Goal: Use online tool/utility: Utilize a website feature to perform a specific function

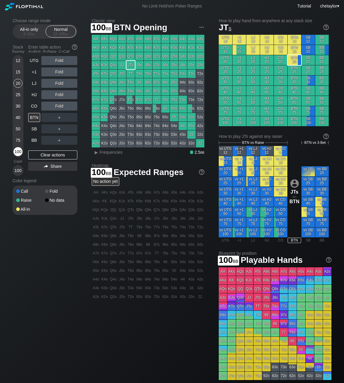
click at [20, 151] on div "100" at bounding box center [17, 151] width 9 height 9
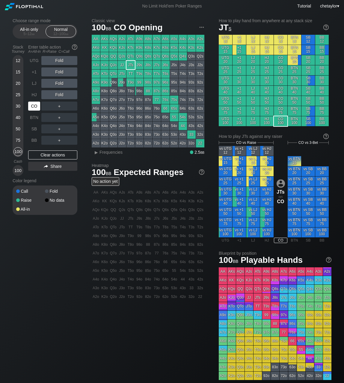
click at [36, 107] on div "CO" at bounding box center [34, 106] width 12 height 9
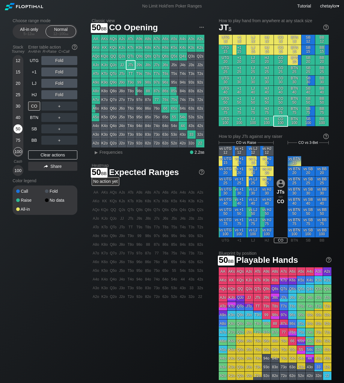
click at [18, 129] on div "50" at bounding box center [17, 128] width 9 height 9
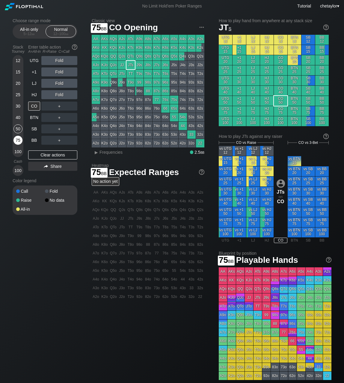
click at [19, 140] on div "75" at bounding box center [17, 140] width 9 height 9
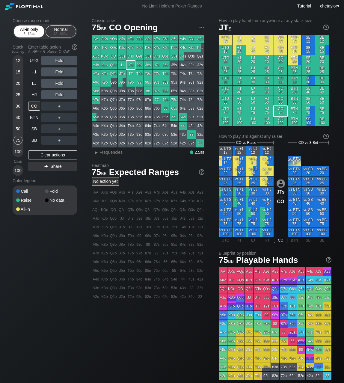
click at [31, 37] on div "All-in only 5 – 12 bb" at bounding box center [29, 31] width 28 height 11
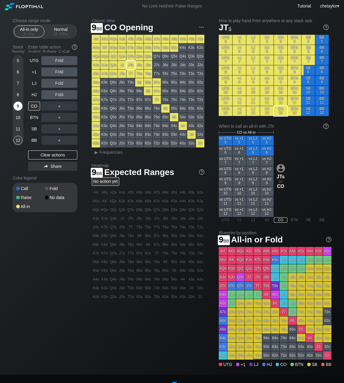
click at [16, 105] on div "9" at bounding box center [17, 106] width 9 height 9
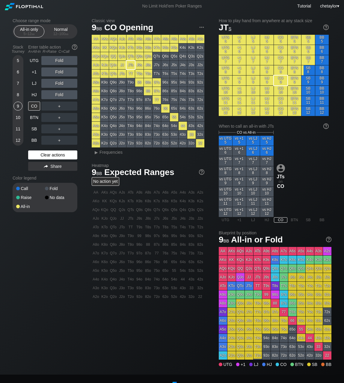
click at [49, 154] on div "Clear actions" at bounding box center [52, 155] width 49 height 9
click at [35, 92] on div "HJ" at bounding box center [34, 94] width 12 height 9
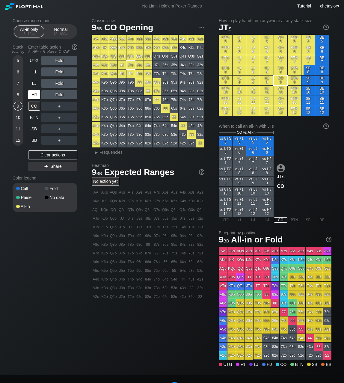
click at [35, 92] on div "HJ" at bounding box center [34, 94] width 12 height 9
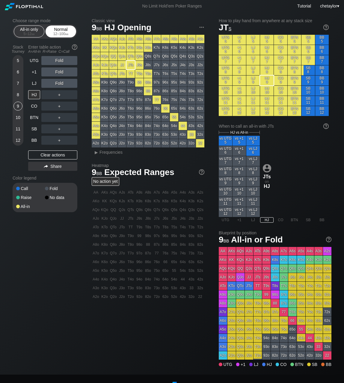
click at [58, 29] on div "Normal 12 – 100 bb" at bounding box center [61, 31] width 28 height 11
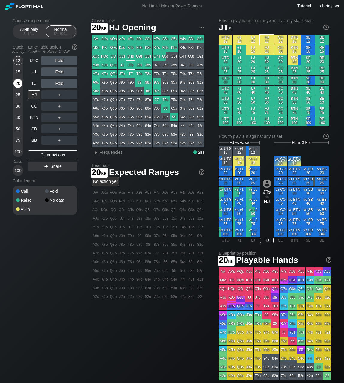
click at [16, 83] on div "20" at bounding box center [17, 83] width 9 height 9
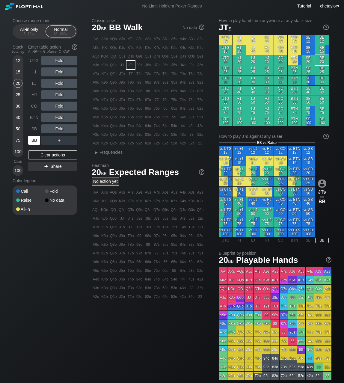
click at [36, 140] on div "BB" at bounding box center [34, 140] width 12 height 9
click at [48, 154] on div "Clear actions" at bounding box center [52, 155] width 49 height 9
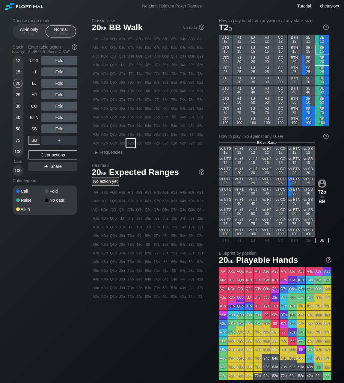
click at [131, 144] on div "T2o" at bounding box center [131, 143] width 8 height 8
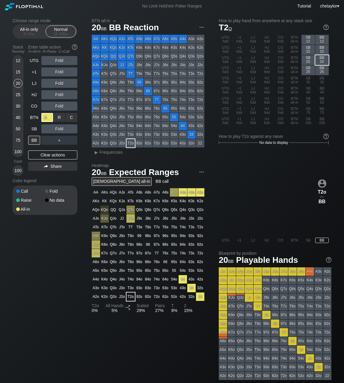
click at [46, 119] on div "A ✕" at bounding box center [47, 117] width 12 height 9
click at [34, 127] on div "SB" at bounding box center [34, 128] width 12 height 9
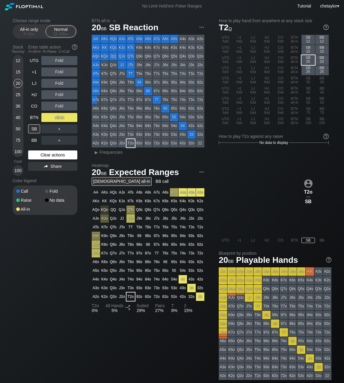
click at [46, 156] on div "Clear actions" at bounding box center [52, 155] width 49 height 9
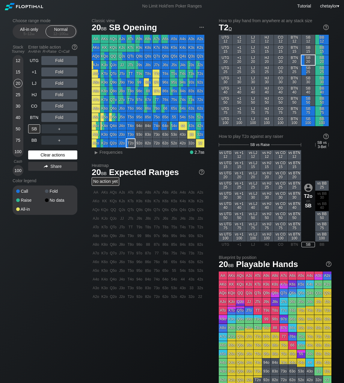
click at [46, 156] on div "Clear actions" at bounding box center [52, 155] width 49 height 9
click at [166, 91] on div "86s" at bounding box center [165, 91] width 8 height 8
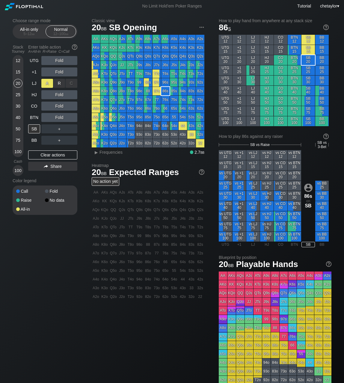
click at [47, 83] on div "A ✕" at bounding box center [47, 83] width 12 height 9
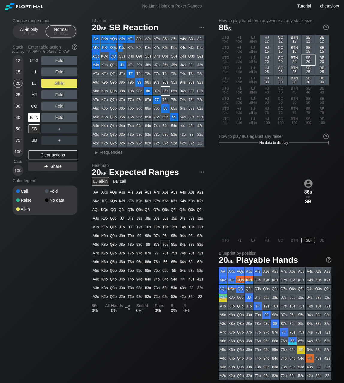
click at [35, 119] on div "BTN" at bounding box center [34, 117] width 12 height 9
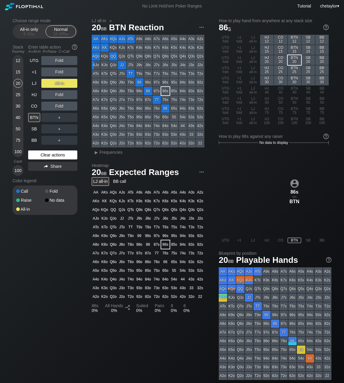
click at [41, 154] on div "Clear actions" at bounding box center [52, 155] width 49 height 9
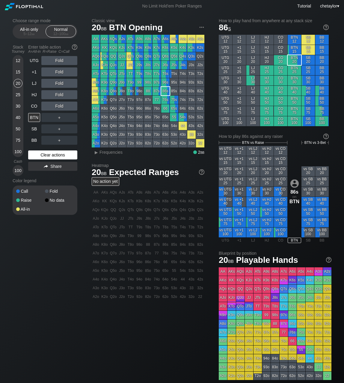
click at [41, 154] on div "Clear actions" at bounding box center [52, 155] width 49 height 9
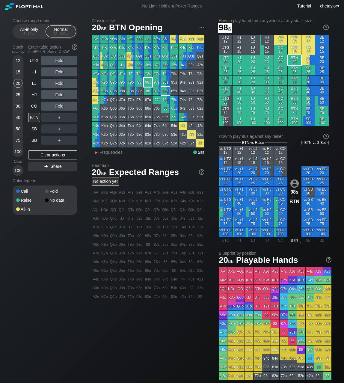
click at [149, 82] on div "98s" at bounding box center [148, 82] width 8 height 8
click at [108, 152] on span "Frequencies" at bounding box center [111, 152] width 23 height 5
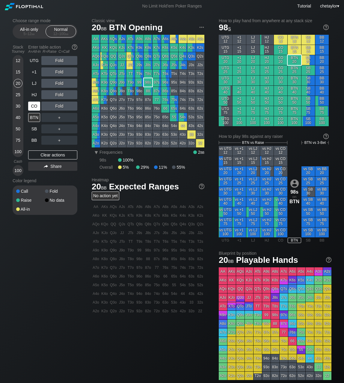
click at [36, 105] on div "CO" at bounding box center [34, 106] width 12 height 9
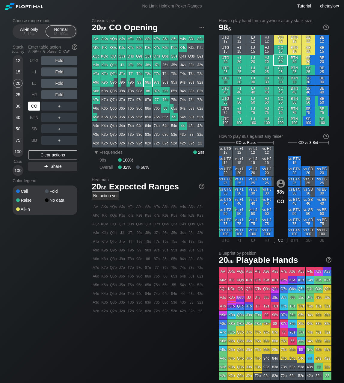
click at [36, 105] on div "CO" at bounding box center [34, 106] width 12 height 9
click at [113, 56] on div "QQ" at bounding box center [113, 56] width 8 height 8
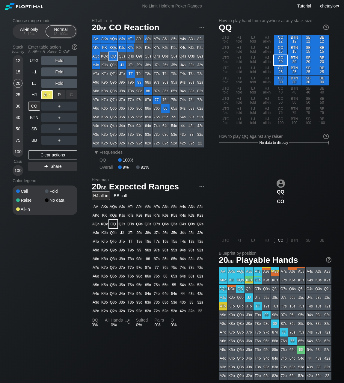
click at [51, 94] on div "A ✕" at bounding box center [47, 94] width 12 height 9
click at [17, 117] on div "40" at bounding box center [17, 117] width 9 height 9
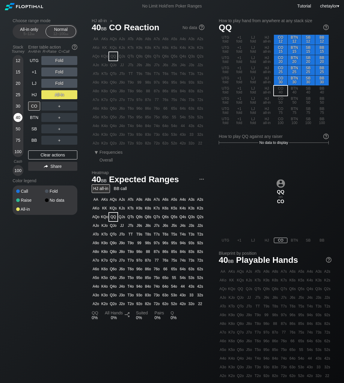
click at [17, 117] on div "40" at bounding box center [17, 117] width 9 height 9
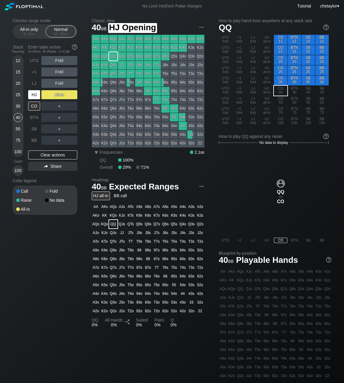
click at [34, 94] on div "HJ" at bounding box center [34, 94] width 12 height 9
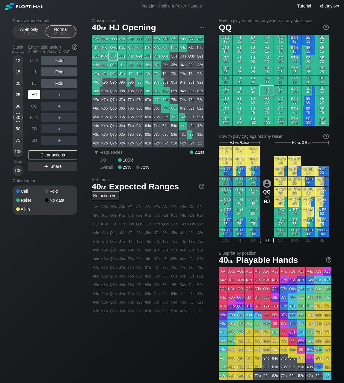
click at [34, 94] on div "HJ" at bounding box center [34, 94] width 12 height 9
click at [48, 154] on div "Clear actions" at bounding box center [52, 155] width 49 height 9
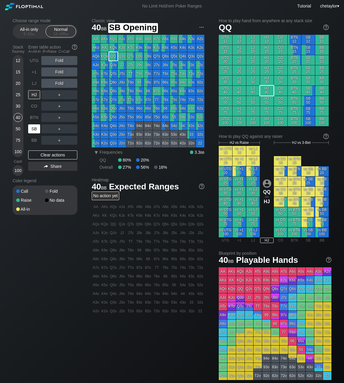
click at [31, 129] on div "SB" at bounding box center [34, 128] width 12 height 9
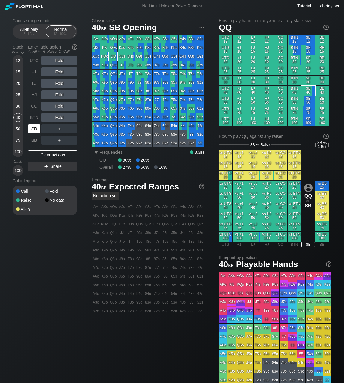
click at [31, 129] on div "SB" at bounding box center [34, 128] width 12 height 9
click at [35, 118] on div "BTN" at bounding box center [34, 117] width 12 height 9
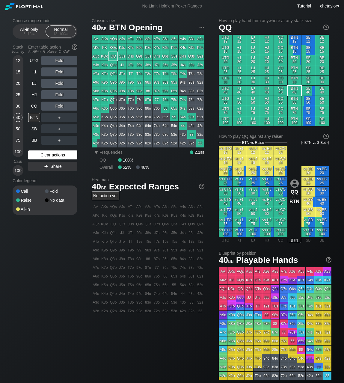
click at [44, 155] on div "Clear actions" at bounding box center [52, 155] width 49 height 9
click at [35, 142] on div "BB" at bounding box center [34, 140] width 12 height 9
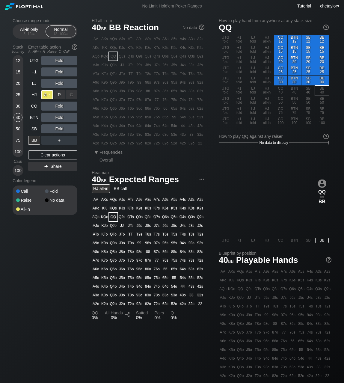
click at [47, 95] on div "A ✕" at bounding box center [47, 94] width 12 height 9
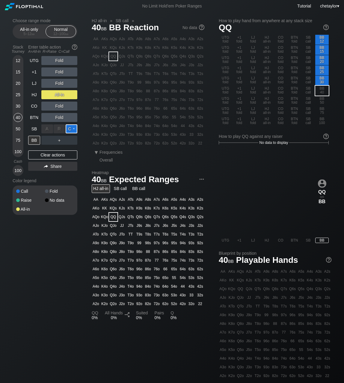
click at [72, 127] on div "C ✕" at bounding box center [72, 128] width 12 height 9
click at [37, 126] on div "SB" at bounding box center [34, 128] width 12 height 9
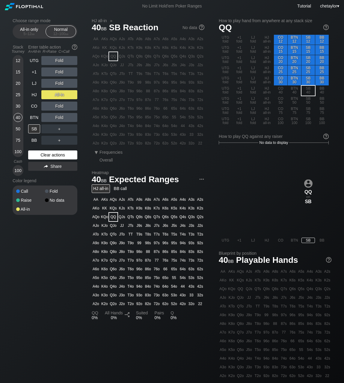
click at [48, 156] on div "Clear actions" at bounding box center [52, 155] width 49 height 9
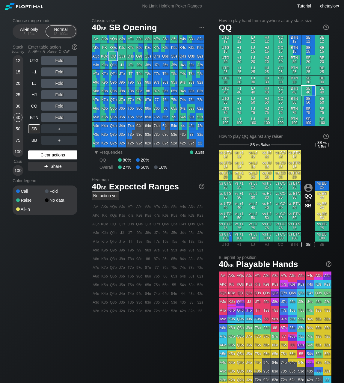
click at [48, 156] on div "Clear actions" at bounding box center [52, 155] width 49 height 9
click at [33, 118] on div "BTN" at bounding box center [34, 117] width 12 height 9
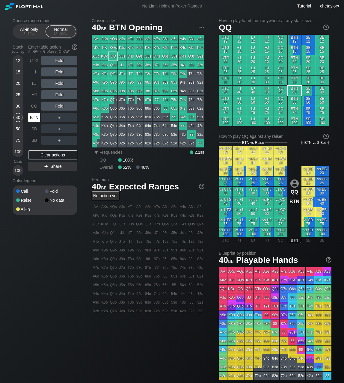
click at [33, 118] on div "BTN" at bounding box center [34, 117] width 12 height 9
click at [37, 106] on div "CO" at bounding box center [34, 106] width 12 height 9
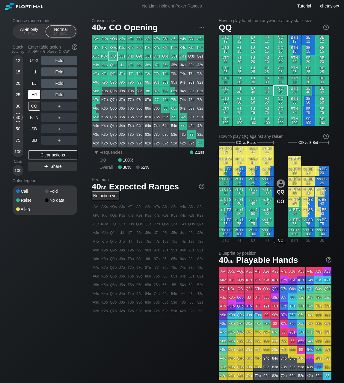
click at [35, 94] on div "HJ" at bounding box center [34, 94] width 12 height 9
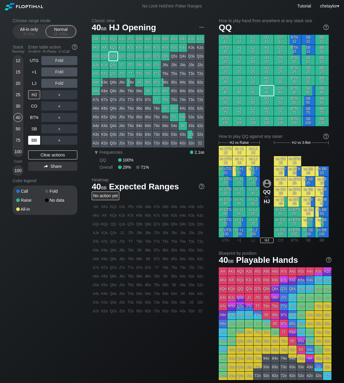
click at [32, 140] on div "BB" at bounding box center [34, 140] width 12 height 9
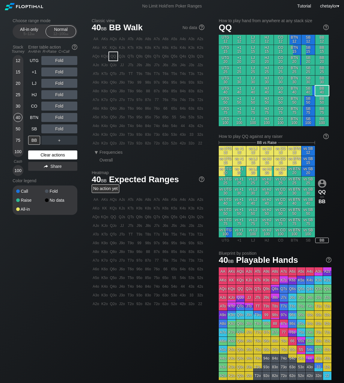
click at [46, 155] on div "Clear actions" at bounding box center [52, 155] width 49 height 9
click at [36, 129] on div "SB" at bounding box center [34, 128] width 12 height 9
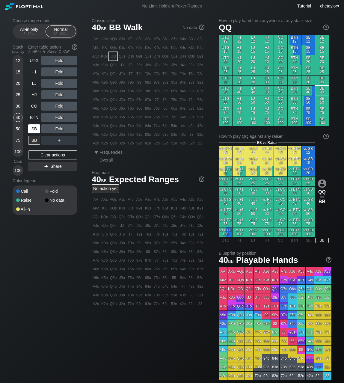
click at [36, 129] on div "SB" at bounding box center [34, 128] width 12 height 9
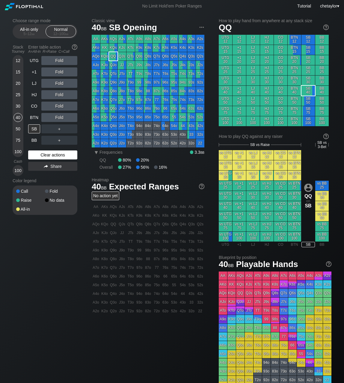
click at [48, 154] on div "Clear actions" at bounding box center [52, 155] width 49 height 9
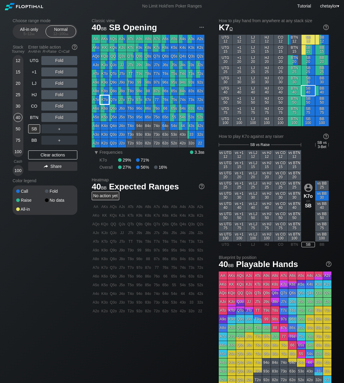
click at [105, 99] on div "K7o" at bounding box center [104, 100] width 8 height 8
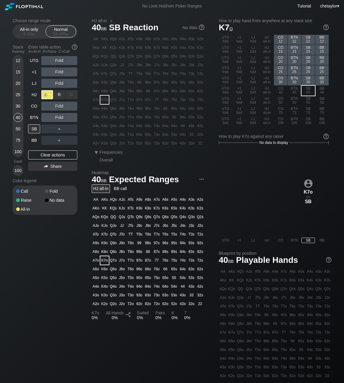
click at [46, 94] on div "A ✕" at bounding box center [47, 94] width 12 height 9
click at [34, 116] on div "BTN" at bounding box center [34, 117] width 12 height 9
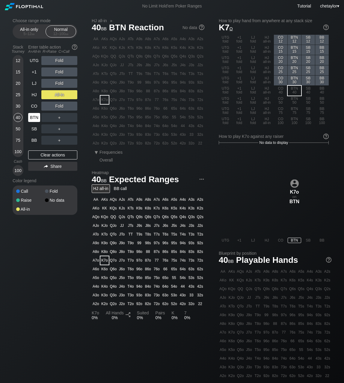
click at [34, 116] on div "BTN" at bounding box center [34, 117] width 12 height 9
click at [56, 155] on div "Clear actions" at bounding box center [52, 155] width 49 height 9
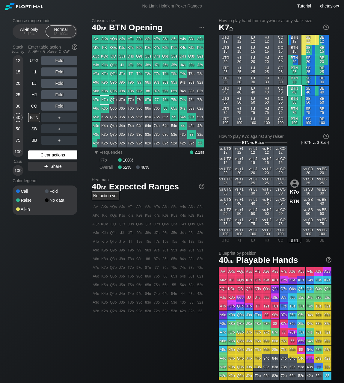
click at [56, 155] on div "Clear actions" at bounding box center [52, 155] width 49 height 9
click at [32, 105] on div "CO" at bounding box center [34, 106] width 12 height 9
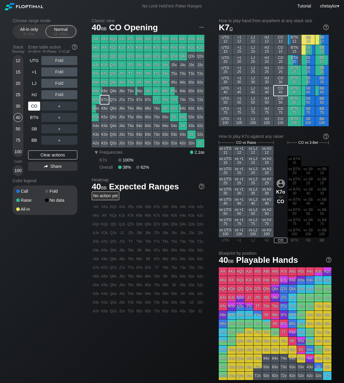
click at [32, 105] on div "CO" at bounding box center [34, 106] width 12 height 9
click at [34, 92] on div "HJ" at bounding box center [34, 94] width 12 height 9
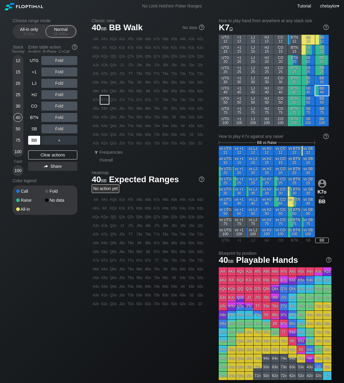
click at [35, 142] on div "BB" at bounding box center [34, 140] width 12 height 9
click at [43, 154] on div "Clear actions" at bounding box center [52, 155] width 49 height 9
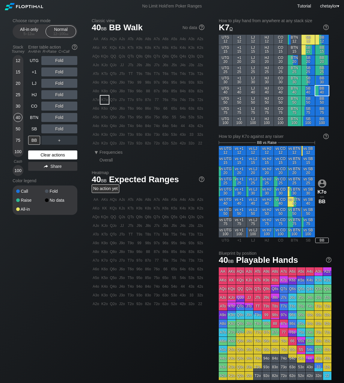
click at [43, 154] on div "Clear actions" at bounding box center [52, 155] width 49 height 9
click at [122, 49] on div "KJs" at bounding box center [122, 47] width 8 height 8
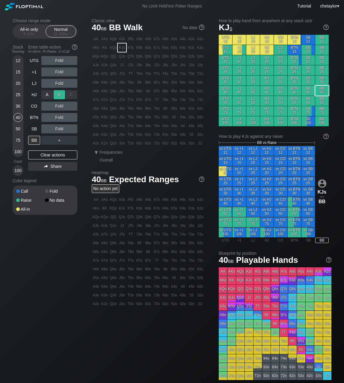
click at [61, 95] on div "R ✕" at bounding box center [60, 94] width 12 height 9
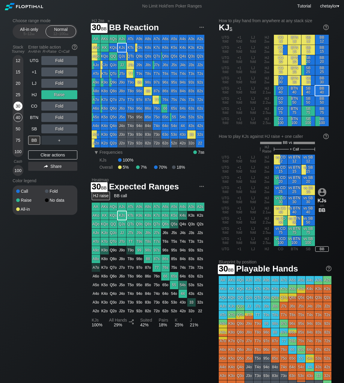
click at [16, 105] on div "30" at bounding box center [17, 106] width 9 height 9
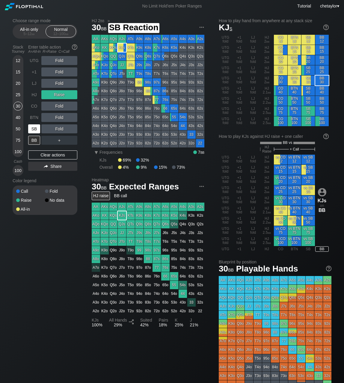
click at [35, 127] on div "SB" at bounding box center [34, 128] width 12 height 9
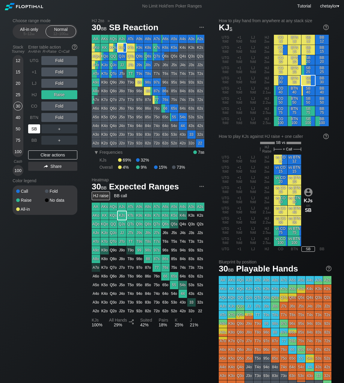
click at [35, 127] on div "SB" at bounding box center [34, 128] width 12 height 9
click at [42, 154] on div "Clear actions" at bounding box center [52, 155] width 49 height 9
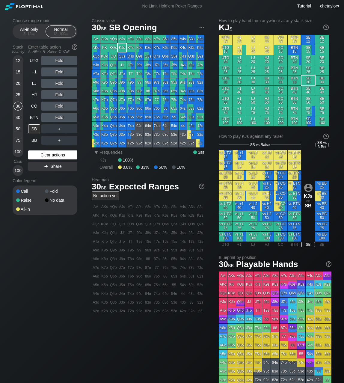
click at [42, 154] on div "Clear actions" at bounding box center [52, 155] width 49 height 9
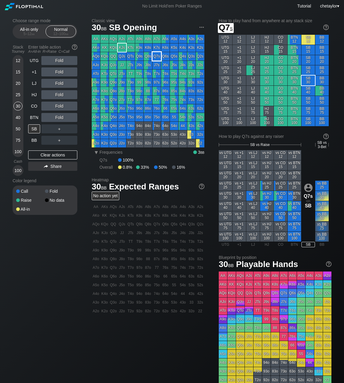
click at [157, 55] on div "Q7s" at bounding box center [157, 56] width 8 height 8
click at [47, 106] on div "A ✕" at bounding box center [47, 106] width 12 height 9
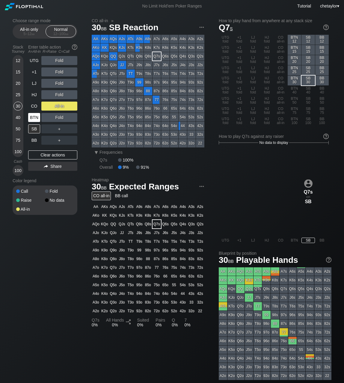
click at [36, 113] on div "BTN" at bounding box center [34, 117] width 12 height 9
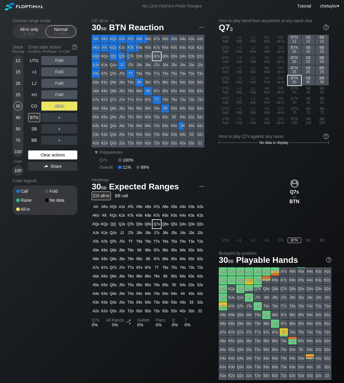
click at [44, 155] on div "Clear actions" at bounding box center [52, 155] width 49 height 9
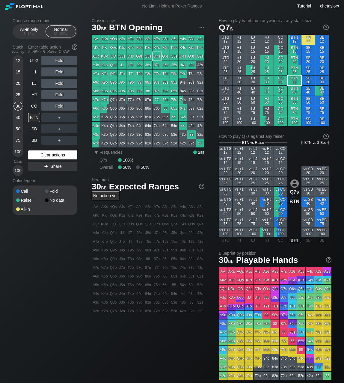
click at [44, 155] on div "Clear actions" at bounding box center [52, 155] width 49 height 9
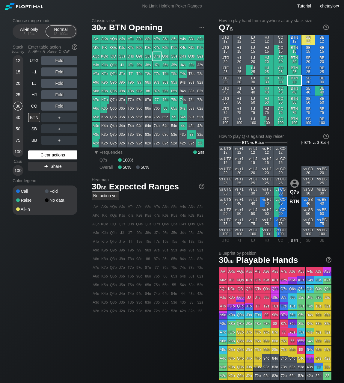
click at [44, 155] on div "Clear actions" at bounding box center [52, 155] width 49 height 9
click at [34, 103] on div "CO" at bounding box center [34, 106] width 12 height 9
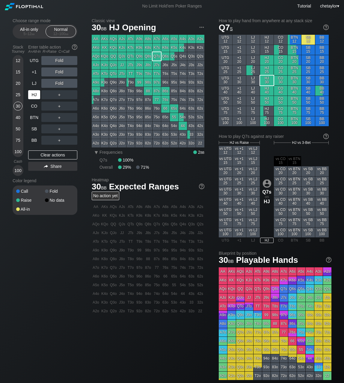
click at [30, 94] on div "HJ" at bounding box center [34, 94] width 12 height 9
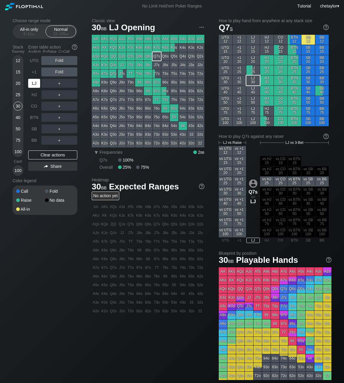
click at [35, 83] on div "LJ" at bounding box center [34, 83] width 12 height 9
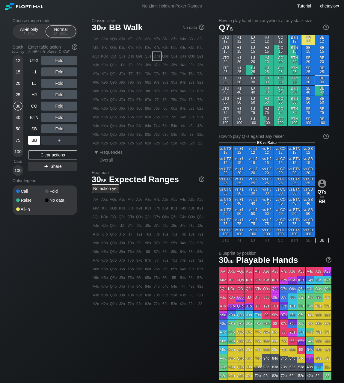
click at [34, 140] on div "BB" at bounding box center [34, 140] width 12 height 9
click at [52, 157] on div "Clear actions" at bounding box center [52, 155] width 49 height 9
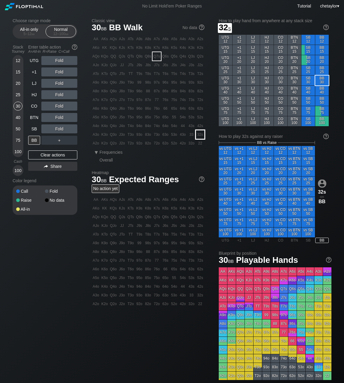
click at [200, 133] on div "32s" at bounding box center [200, 134] width 8 height 8
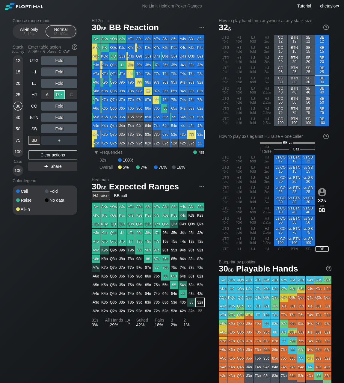
click at [60, 96] on div "R ✕" at bounding box center [60, 94] width 12 height 9
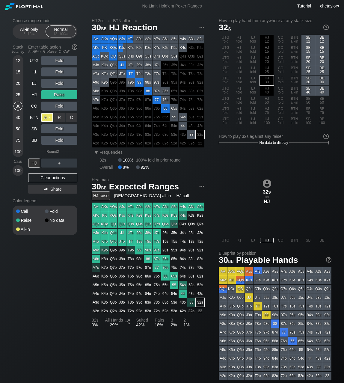
click at [48, 117] on div "A ✕" at bounding box center [47, 117] width 12 height 9
click at [34, 130] on div "SB" at bounding box center [34, 128] width 12 height 9
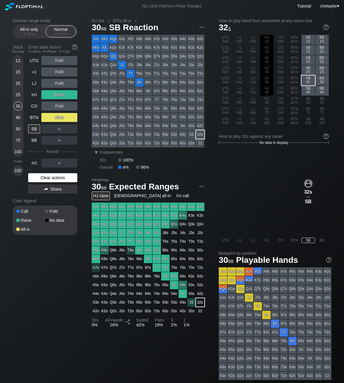
click at [46, 181] on div "Clear actions" at bounding box center [52, 177] width 49 height 9
click at [46, 196] on div "Color legend" at bounding box center [45, 201] width 65 height 10
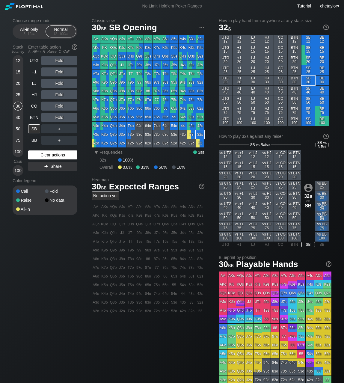
click at [55, 154] on div "Clear actions" at bounding box center [52, 155] width 49 height 9
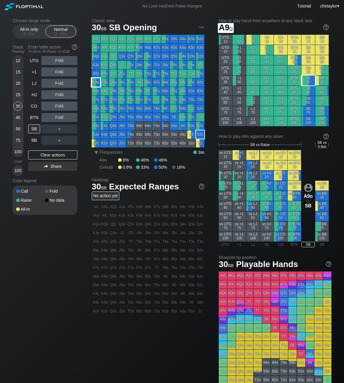
click at [94, 81] on div "A9o" at bounding box center [96, 82] width 8 height 8
click at [49, 105] on div "A ✕" at bounding box center [47, 106] width 12 height 9
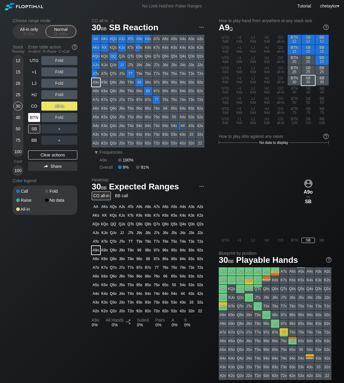
click at [36, 118] on div "BTN" at bounding box center [34, 117] width 12 height 9
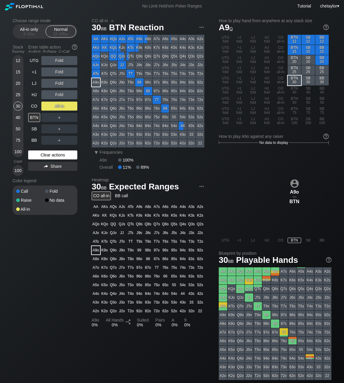
click at [43, 155] on div "Clear actions" at bounding box center [52, 155] width 49 height 9
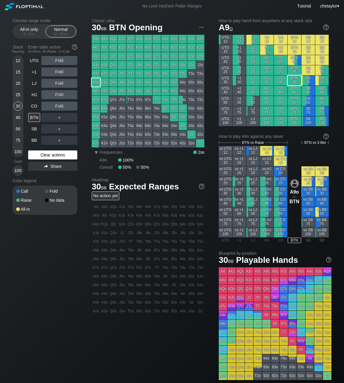
click at [43, 155] on div "Clear actions" at bounding box center [52, 155] width 49 height 9
click at [35, 104] on div "CO" at bounding box center [34, 106] width 12 height 9
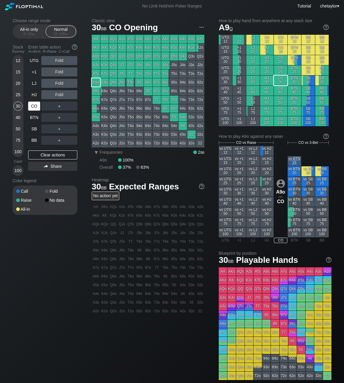
click at [35, 104] on div "CO" at bounding box center [34, 106] width 12 height 9
click at [35, 94] on div "HJ" at bounding box center [34, 94] width 12 height 9
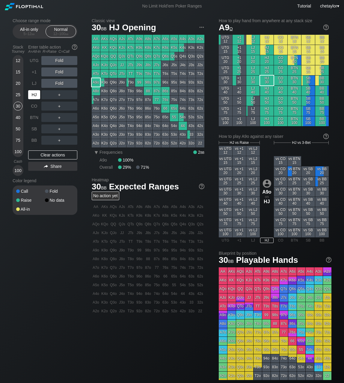
click at [35, 94] on div "HJ" at bounding box center [34, 94] width 12 height 9
click at [32, 141] on div "BB" at bounding box center [34, 140] width 12 height 9
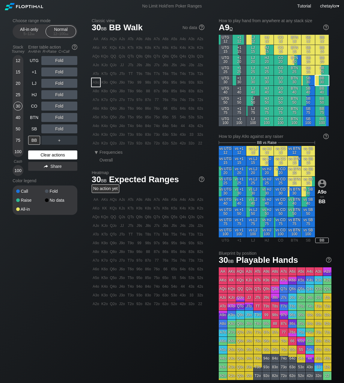
click at [47, 157] on div "Clear actions" at bounding box center [52, 155] width 49 height 9
click at [47, 154] on div "Clear actions" at bounding box center [52, 155] width 49 height 9
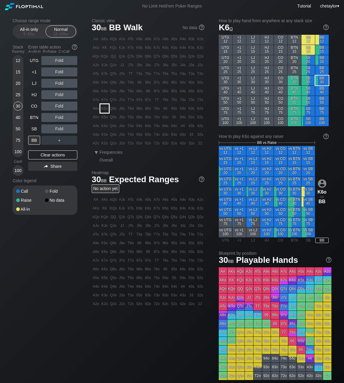
click at [104, 109] on div "K6o" at bounding box center [104, 108] width 8 height 8
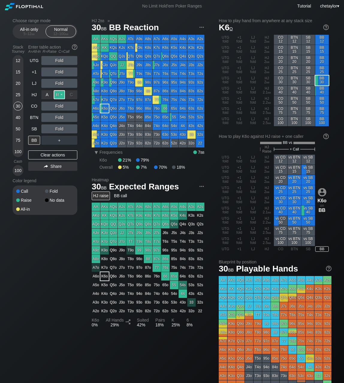
click at [58, 96] on div "R ✕" at bounding box center [60, 94] width 12 height 9
click at [17, 81] on div "20" at bounding box center [17, 83] width 9 height 9
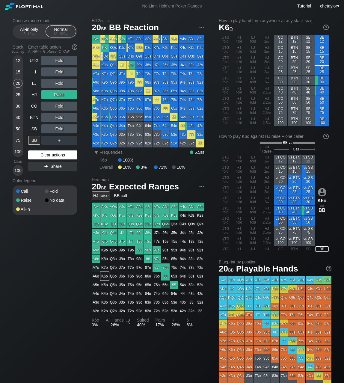
click at [46, 153] on div "Clear actions" at bounding box center [52, 155] width 49 height 9
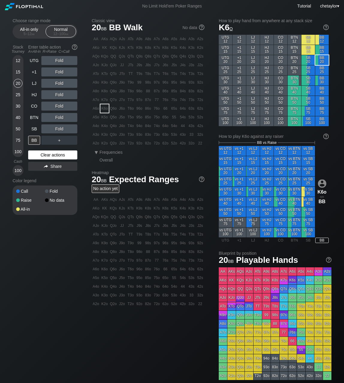
click at [46, 153] on div "Clear actions" at bounding box center [52, 155] width 49 height 9
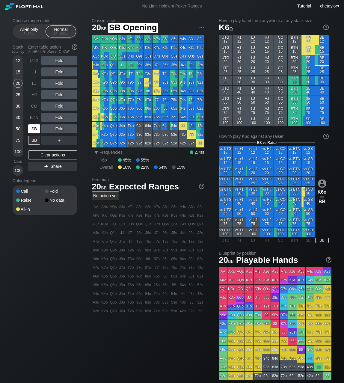
click at [35, 124] on div "SB" at bounding box center [34, 128] width 12 height 9
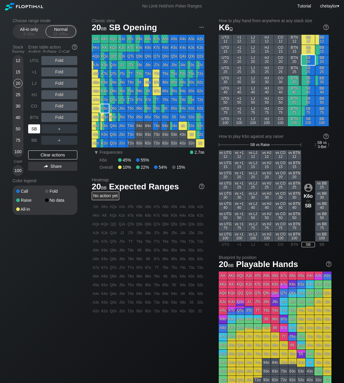
click at [35, 124] on div "SB" at bounding box center [34, 128] width 12 height 9
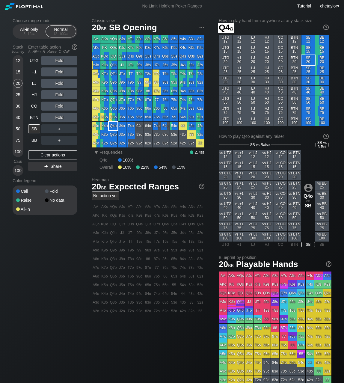
click at [112, 125] on div "Q4o" at bounding box center [113, 126] width 8 height 8
click at [34, 117] on div "BTN" at bounding box center [34, 117] width 12 height 9
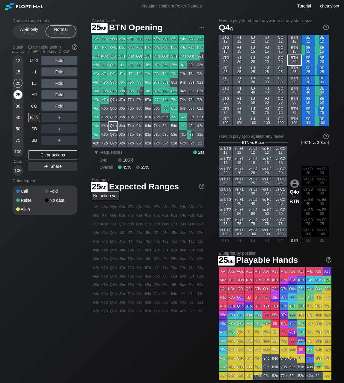
click at [16, 94] on div "25" at bounding box center [17, 94] width 9 height 9
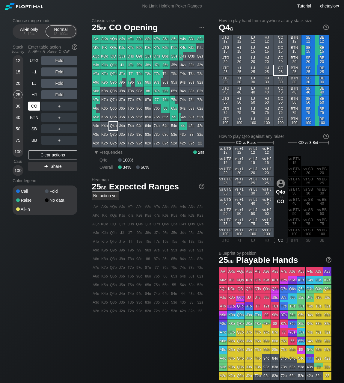
click at [34, 103] on div "CO" at bounding box center [34, 106] width 12 height 9
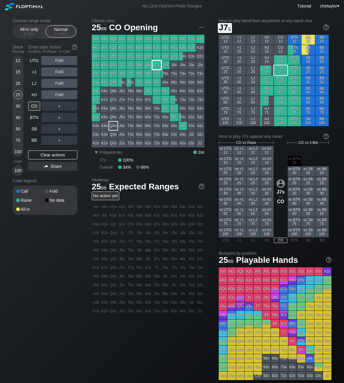
click at [157, 65] on div "J7s" at bounding box center [157, 65] width 8 height 8
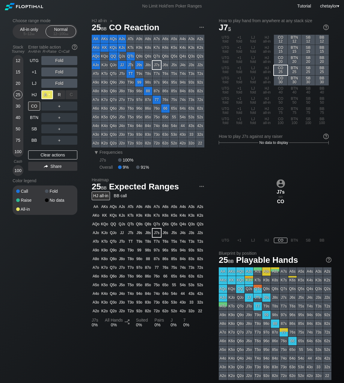
click at [45, 93] on div "A ✕" at bounding box center [47, 94] width 12 height 9
click at [34, 95] on div "HJ" at bounding box center [34, 94] width 12 height 9
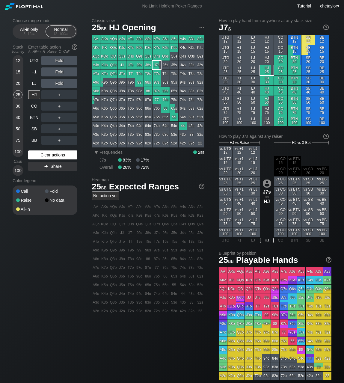
click at [45, 155] on div "Clear actions" at bounding box center [52, 155] width 49 height 9
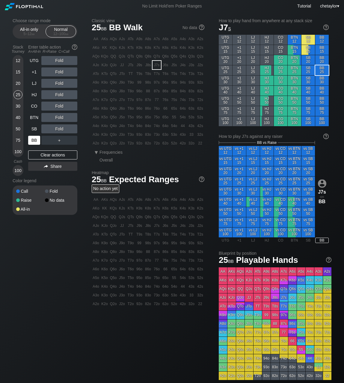
click at [31, 142] on div "BB" at bounding box center [34, 140] width 12 height 9
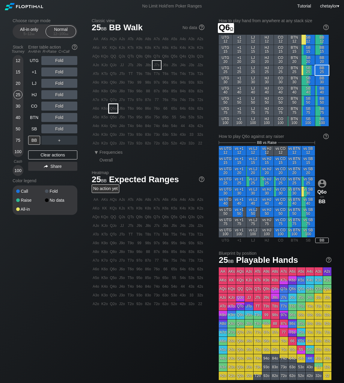
click at [115, 107] on div "Q6o" at bounding box center [113, 108] width 8 height 8
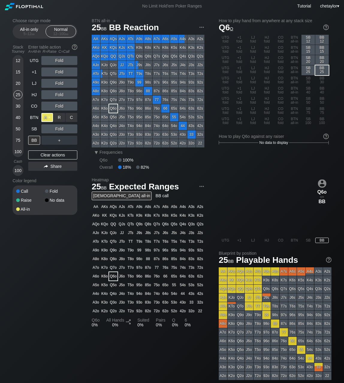
click at [47, 118] on div "A ✕" at bounding box center [47, 117] width 12 height 9
click at [33, 128] on div "SB" at bounding box center [34, 128] width 12 height 9
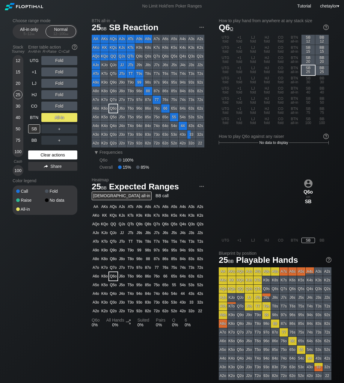
click at [45, 154] on div "Clear actions" at bounding box center [52, 155] width 49 height 9
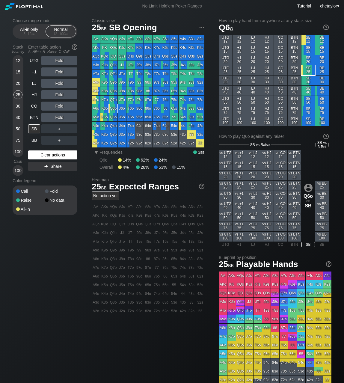
click at [45, 154] on div "Clear actions" at bounding box center [52, 155] width 49 height 9
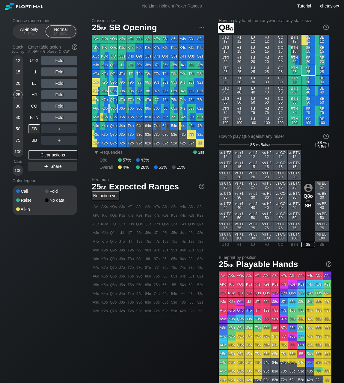
click at [115, 92] on div "Q8o" at bounding box center [113, 91] width 8 height 8
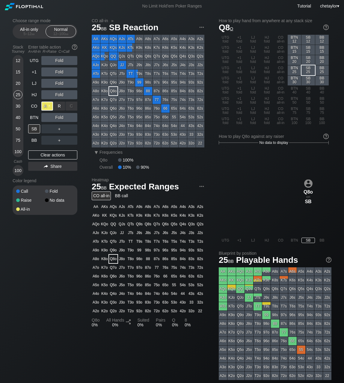
click at [46, 105] on div "A ✕" at bounding box center [47, 106] width 12 height 9
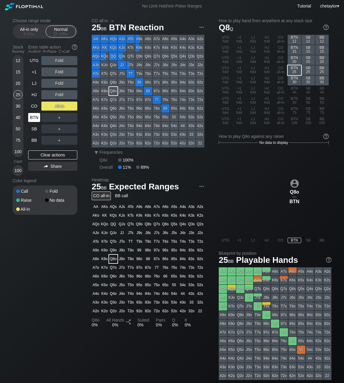
click at [30, 117] on div "BTN" at bounding box center [34, 117] width 12 height 9
click at [46, 154] on div "Clear actions" at bounding box center [52, 155] width 49 height 9
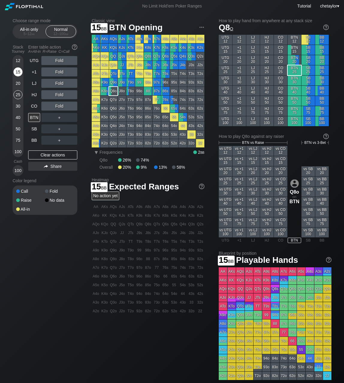
click at [21, 72] on div "15" at bounding box center [17, 71] width 9 height 9
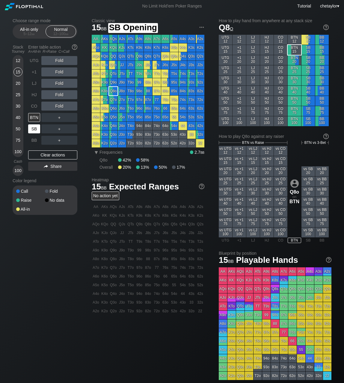
click at [37, 130] on div "SB" at bounding box center [34, 128] width 12 height 9
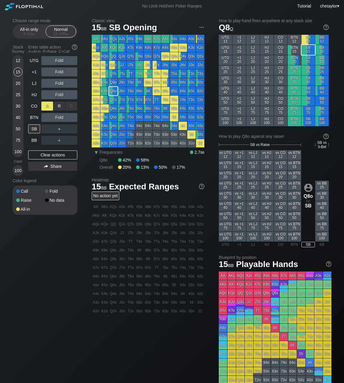
click at [49, 107] on div "A ✕" at bounding box center [47, 106] width 12 height 9
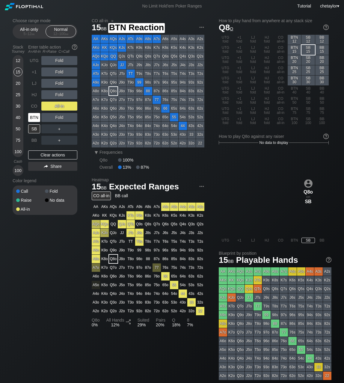
click at [35, 115] on div "BTN" at bounding box center [34, 117] width 12 height 9
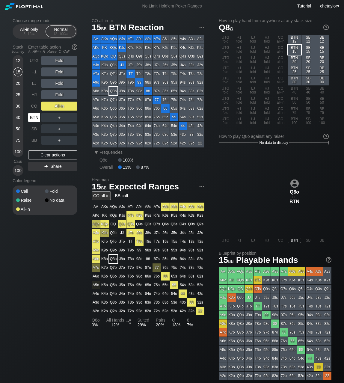
click at [35, 115] on div "BTN" at bounding box center [34, 117] width 12 height 9
click at [43, 157] on div "Clear actions" at bounding box center [52, 155] width 49 height 9
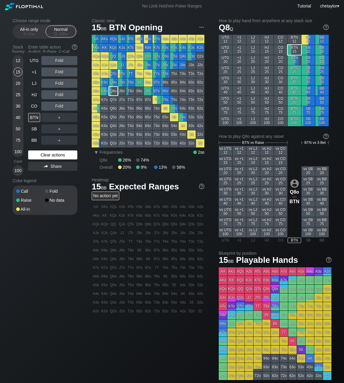
click at [43, 157] on div "Clear actions" at bounding box center [52, 155] width 49 height 9
click at [34, 105] on div "CO" at bounding box center [34, 106] width 12 height 9
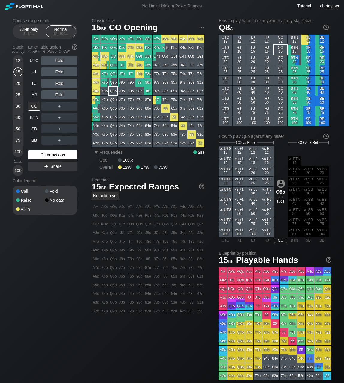
click at [42, 157] on div "Clear actions" at bounding box center [52, 155] width 49 height 9
click at [35, 95] on div "HJ" at bounding box center [34, 94] width 12 height 9
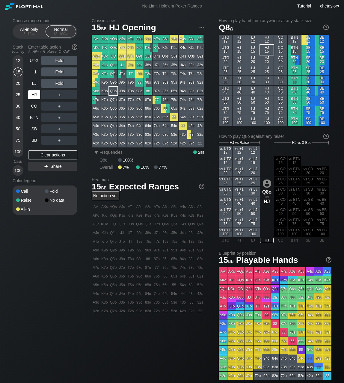
click at [35, 95] on div "HJ" at bounding box center [34, 94] width 12 height 9
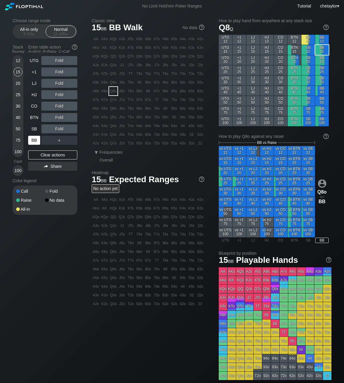
click at [36, 142] on div "BB" at bounding box center [34, 140] width 12 height 9
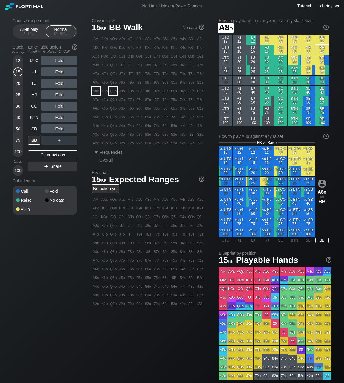
click at [95, 93] on div "A8o" at bounding box center [96, 91] width 8 height 8
click at [59, 94] on div "R ✕" at bounding box center [60, 94] width 12 height 9
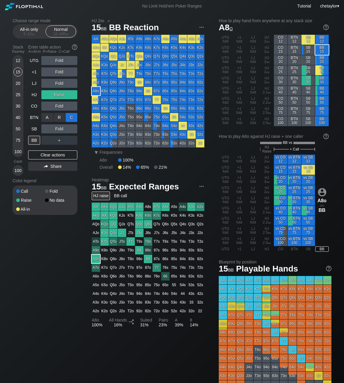
click at [71, 118] on div "C ✕" at bounding box center [72, 117] width 12 height 9
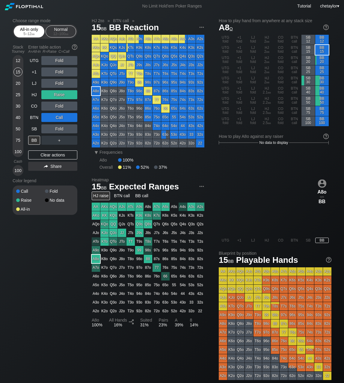
click at [31, 31] on div "All-in only 5 – 12 bb" at bounding box center [29, 31] width 28 height 11
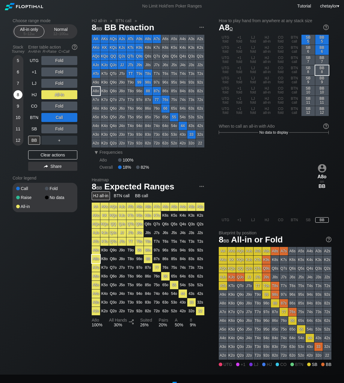
click at [18, 97] on div "8" at bounding box center [17, 94] width 9 height 9
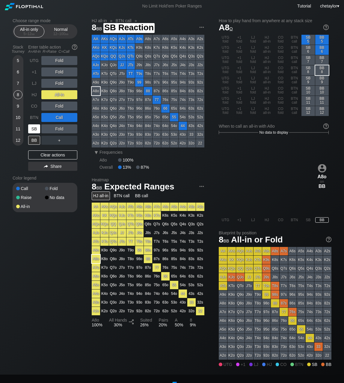
click at [36, 130] on div "SB" at bounding box center [34, 128] width 12 height 9
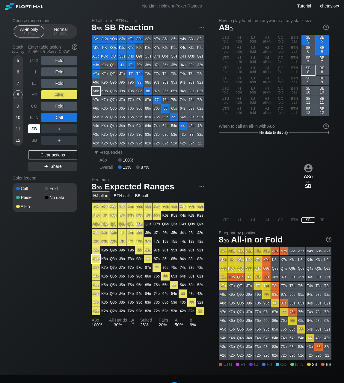
click at [36, 130] on div "SB" at bounding box center [34, 128] width 12 height 9
click at [40, 154] on div "Clear actions" at bounding box center [52, 155] width 49 height 9
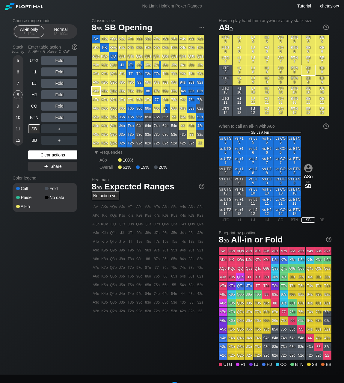
click at [40, 154] on div "Clear actions" at bounding box center [52, 155] width 49 height 9
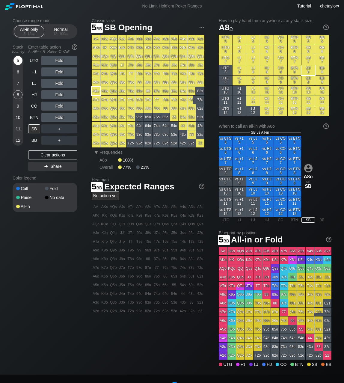
click at [16, 59] on div "5" at bounding box center [17, 60] width 9 height 9
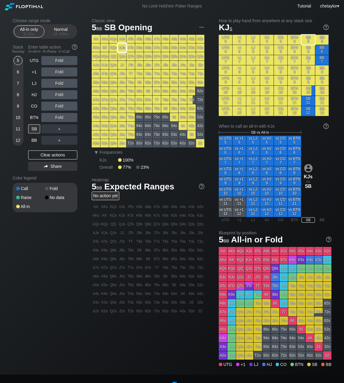
click at [124, 46] on div "KJs" at bounding box center [122, 47] width 8 height 8
click at [47, 118] on div "A ✕" at bounding box center [47, 117] width 12 height 9
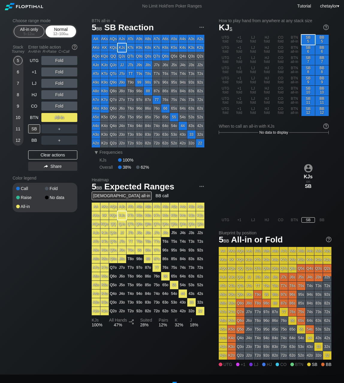
click at [66, 30] on div "Normal 12 – 100 bb" at bounding box center [61, 31] width 28 height 11
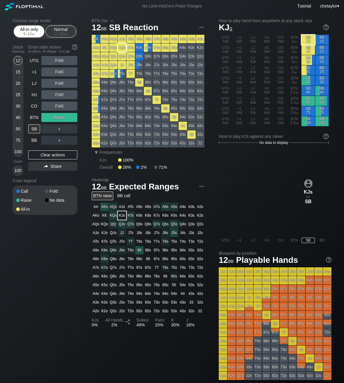
click at [25, 29] on div "All-in only 5 – 12 bb" at bounding box center [29, 31] width 28 height 11
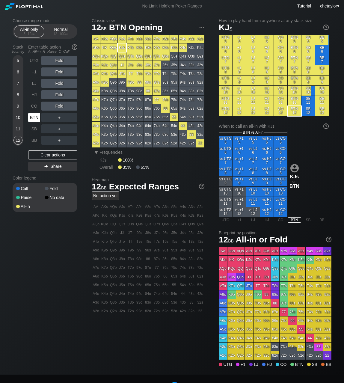
click at [34, 120] on div "BTN" at bounding box center [34, 117] width 12 height 9
click at [42, 154] on div "Clear actions" at bounding box center [52, 155] width 49 height 9
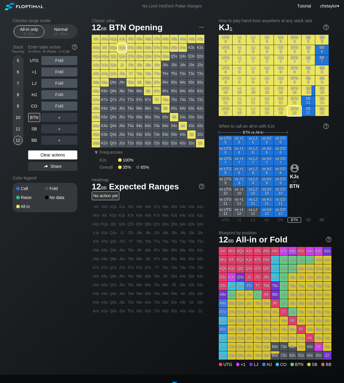
click at [42, 154] on div "Clear actions" at bounding box center [52, 155] width 49 height 9
click at [34, 104] on div "CO" at bounding box center [34, 106] width 12 height 9
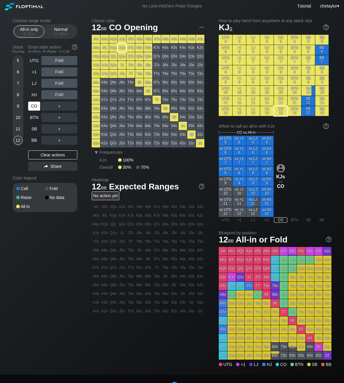
click at [34, 104] on div "CO" at bounding box center [34, 106] width 12 height 9
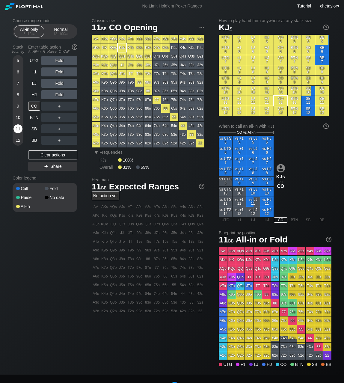
click at [21, 127] on div "11" at bounding box center [17, 128] width 9 height 9
click at [33, 93] on div "HJ" at bounding box center [34, 94] width 12 height 9
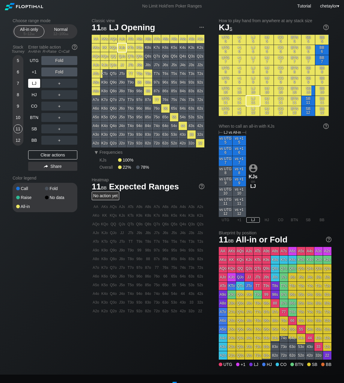
click at [37, 84] on div "LJ" at bounding box center [34, 83] width 12 height 9
click at [32, 138] on div "BB" at bounding box center [34, 140] width 12 height 9
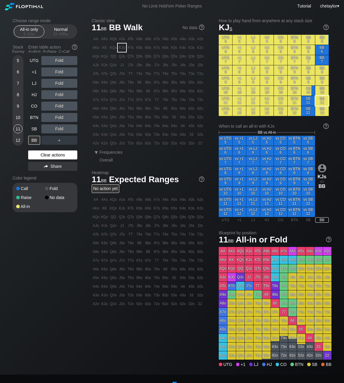
click at [44, 155] on div "Clear actions" at bounding box center [52, 155] width 49 height 9
click at [19, 106] on div "9" at bounding box center [17, 106] width 9 height 9
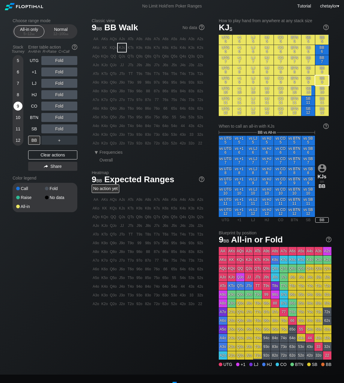
click at [19, 106] on div "9" at bounding box center [17, 106] width 9 height 9
click at [18, 116] on div "10" at bounding box center [17, 117] width 9 height 9
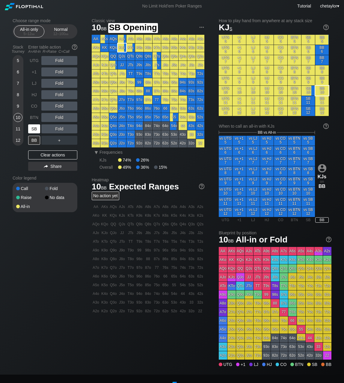
click at [37, 126] on div "SB" at bounding box center [34, 128] width 12 height 9
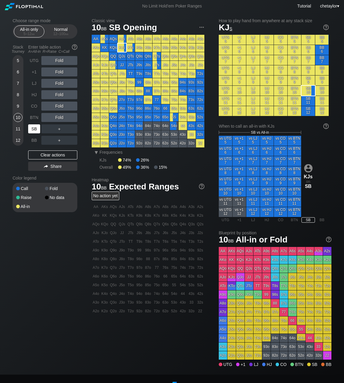
click at [37, 126] on div "SB" at bounding box center [34, 128] width 12 height 9
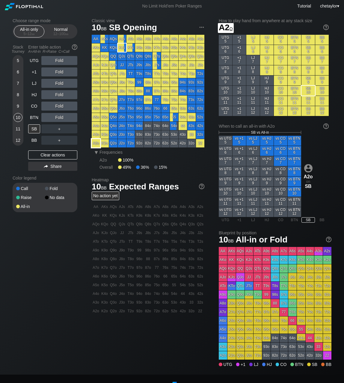
click at [96, 142] on div "A2o" at bounding box center [96, 143] width 8 height 8
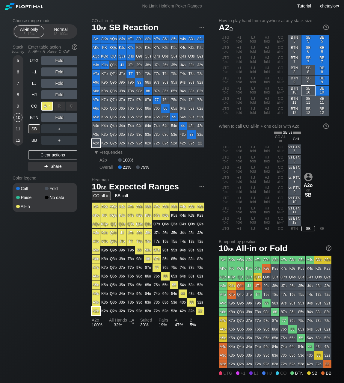
click at [50, 106] on div "A ✕" at bounding box center [47, 106] width 12 height 9
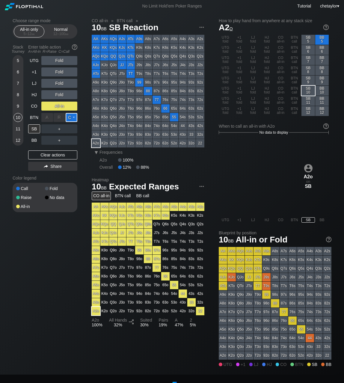
click at [71, 118] on div "C ✕" at bounding box center [72, 117] width 12 height 9
click at [32, 119] on div "BTN" at bounding box center [34, 117] width 12 height 9
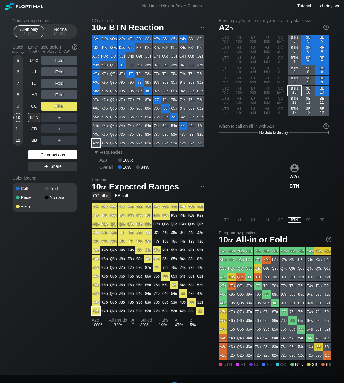
click at [42, 156] on div "Clear actions" at bounding box center [52, 155] width 49 height 9
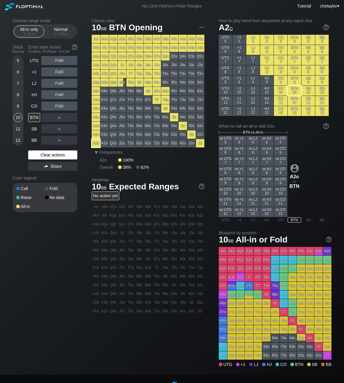
click at [42, 156] on div "Clear actions" at bounding box center [52, 155] width 49 height 9
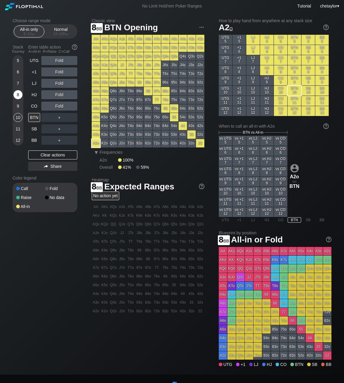
click at [18, 95] on div "8" at bounding box center [17, 94] width 9 height 9
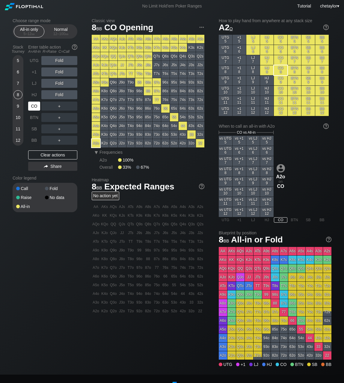
click at [34, 104] on div "CO" at bounding box center [34, 106] width 12 height 9
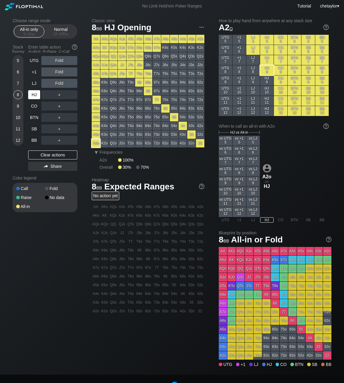
click at [36, 94] on div "HJ" at bounding box center [34, 94] width 12 height 9
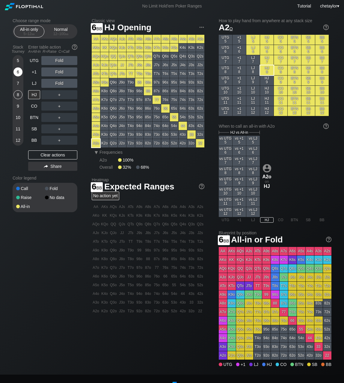
click at [18, 73] on div "6" at bounding box center [17, 71] width 9 height 9
click at [34, 142] on div "BB" at bounding box center [34, 140] width 12 height 9
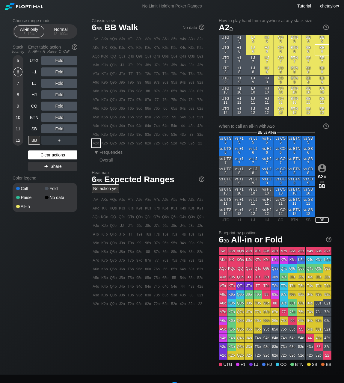
click at [40, 156] on div "Clear actions" at bounding box center [52, 155] width 49 height 9
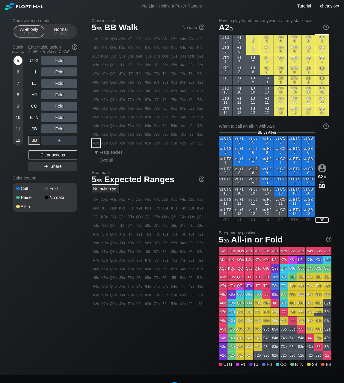
click at [18, 59] on div "5" at bounding box center [17, 60] width 9 height 9
